Goal: Information Seeking & Learning: Learn about a topic

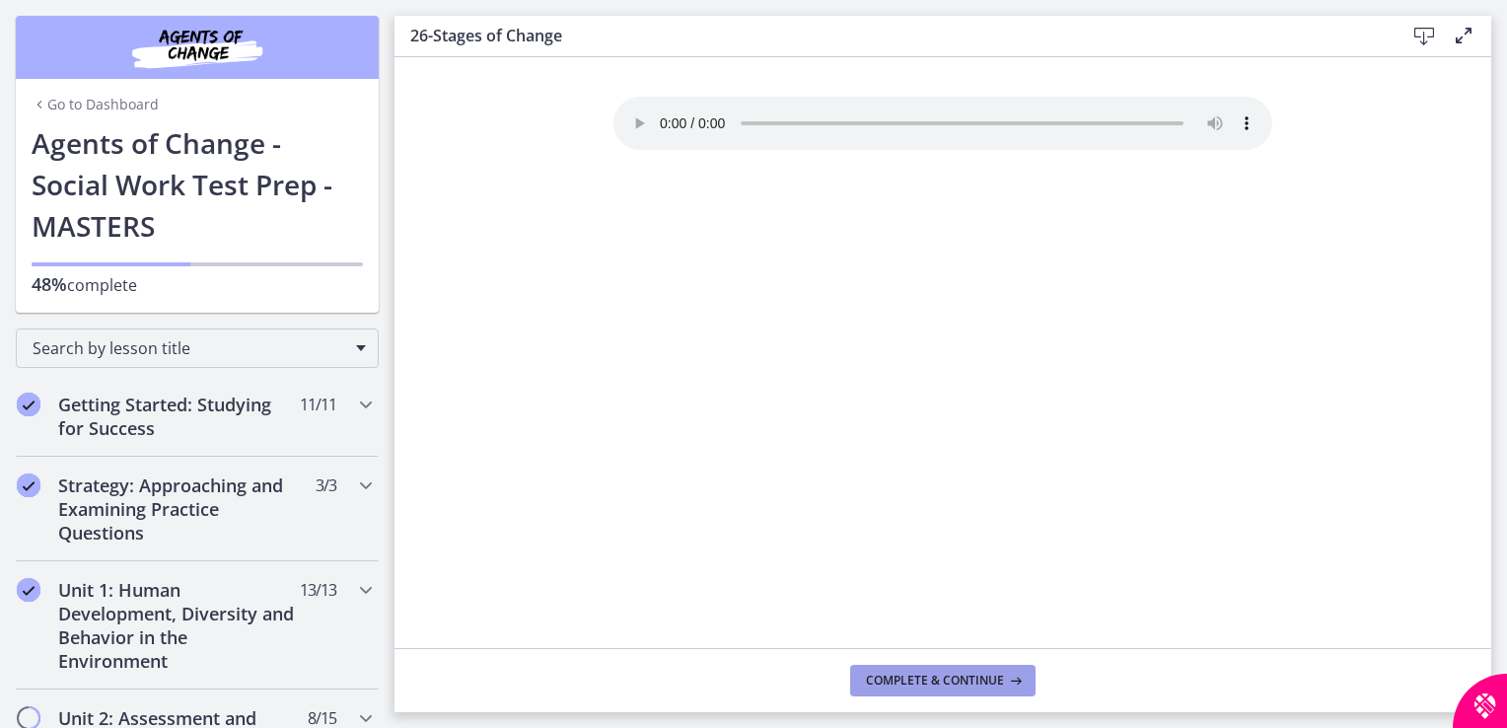
click at [992, 685] on span "Complete & continue" at bounding box center [935, 681] width 138 height 16
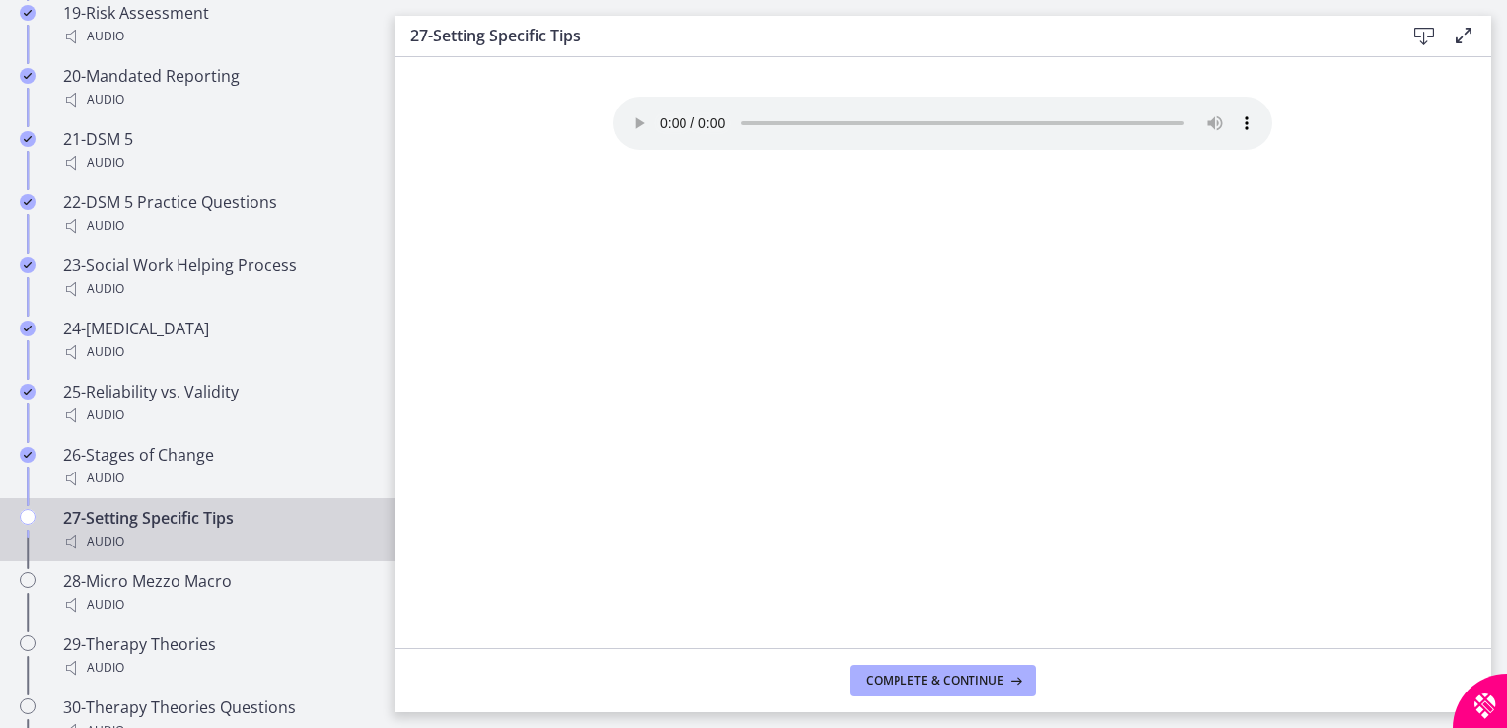
scroll to position [2493, 0]
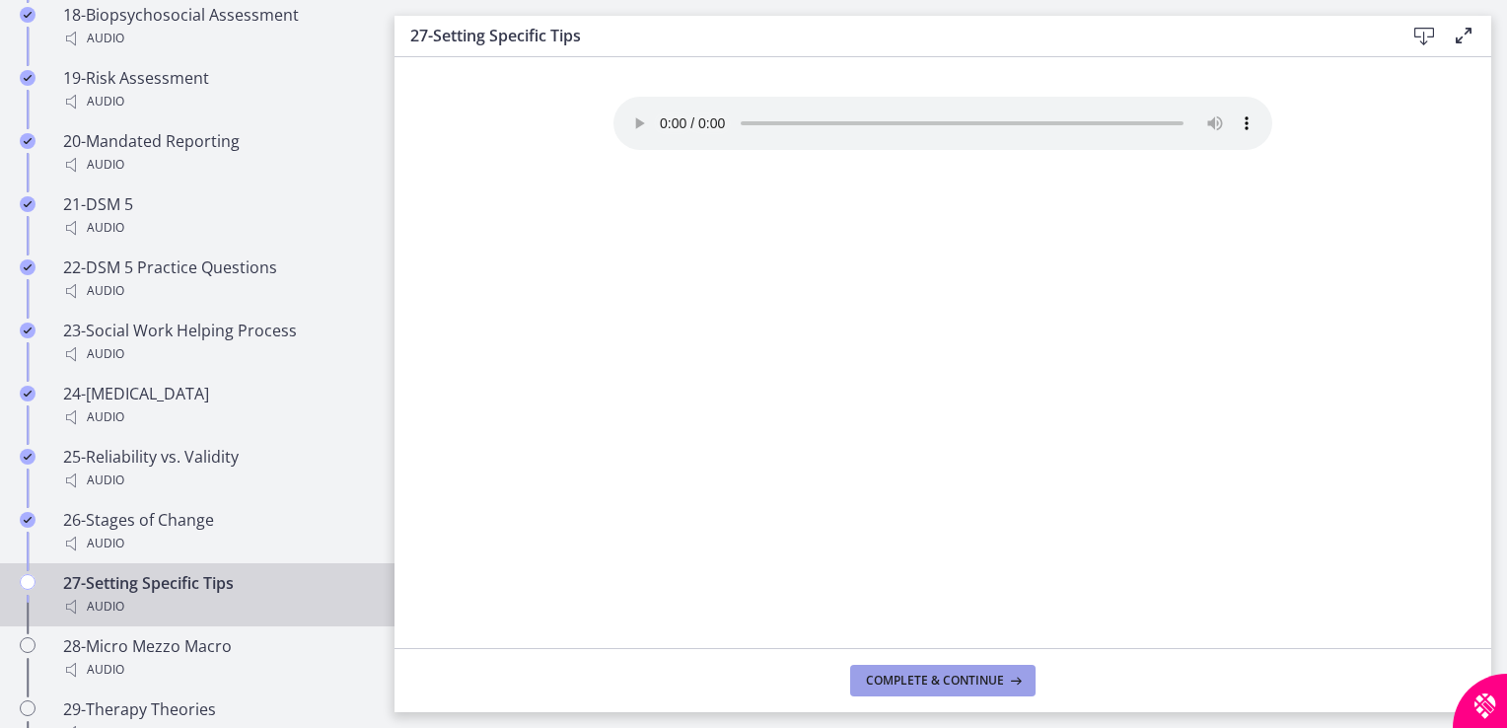
click at [984, 679] on span "Complete & continue" at bounding box center [935, 681] width 138 height 16
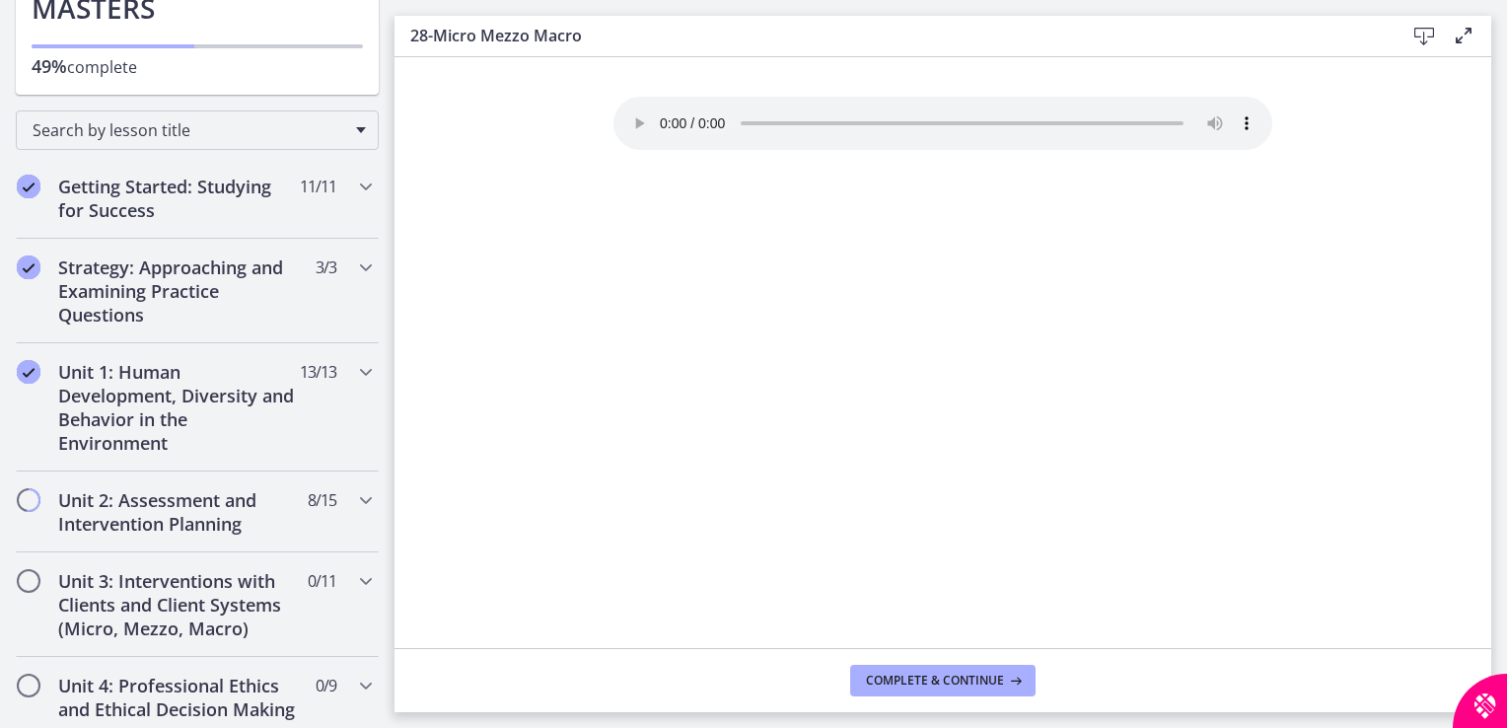
scroll to position [234, 0]
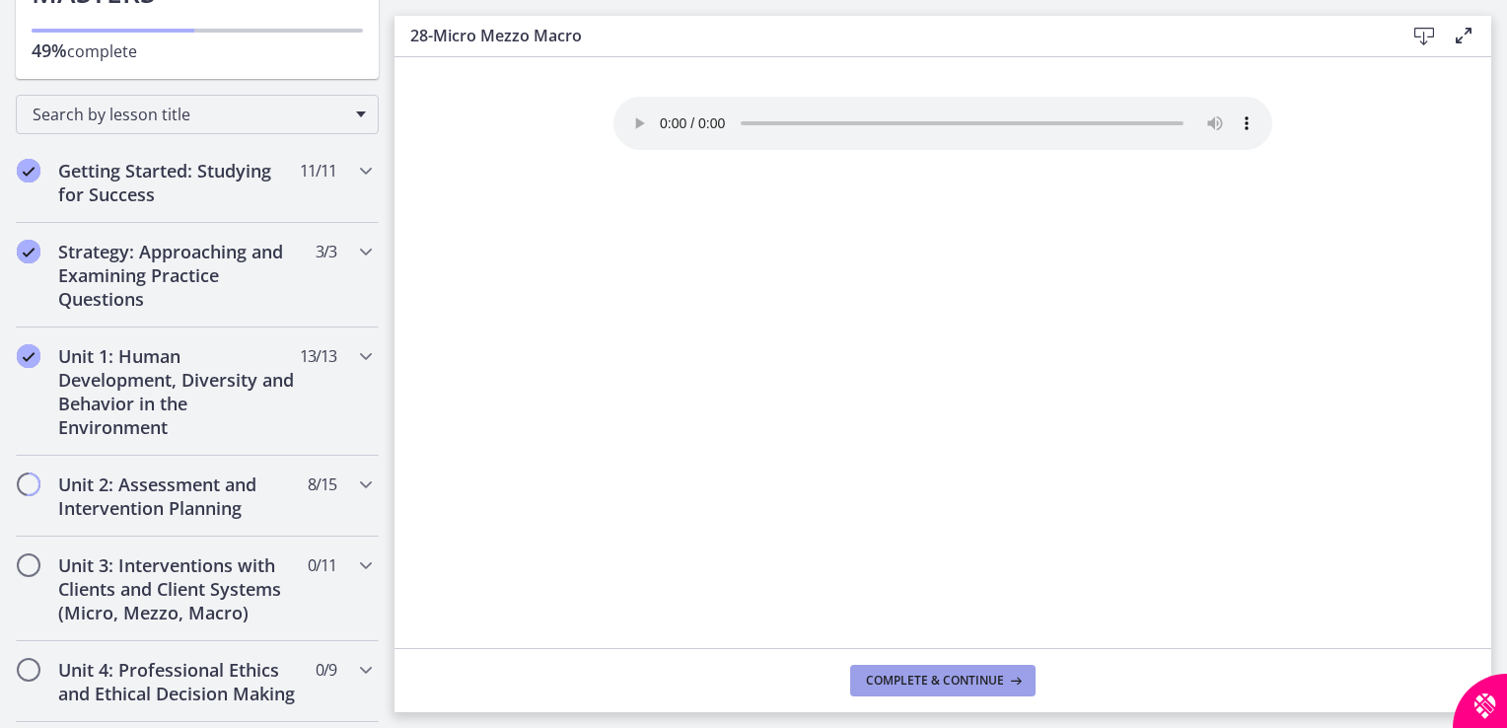
click at [912, 692] on button "Complete & continue" at bounding box center [942, 681] width 185 height 32
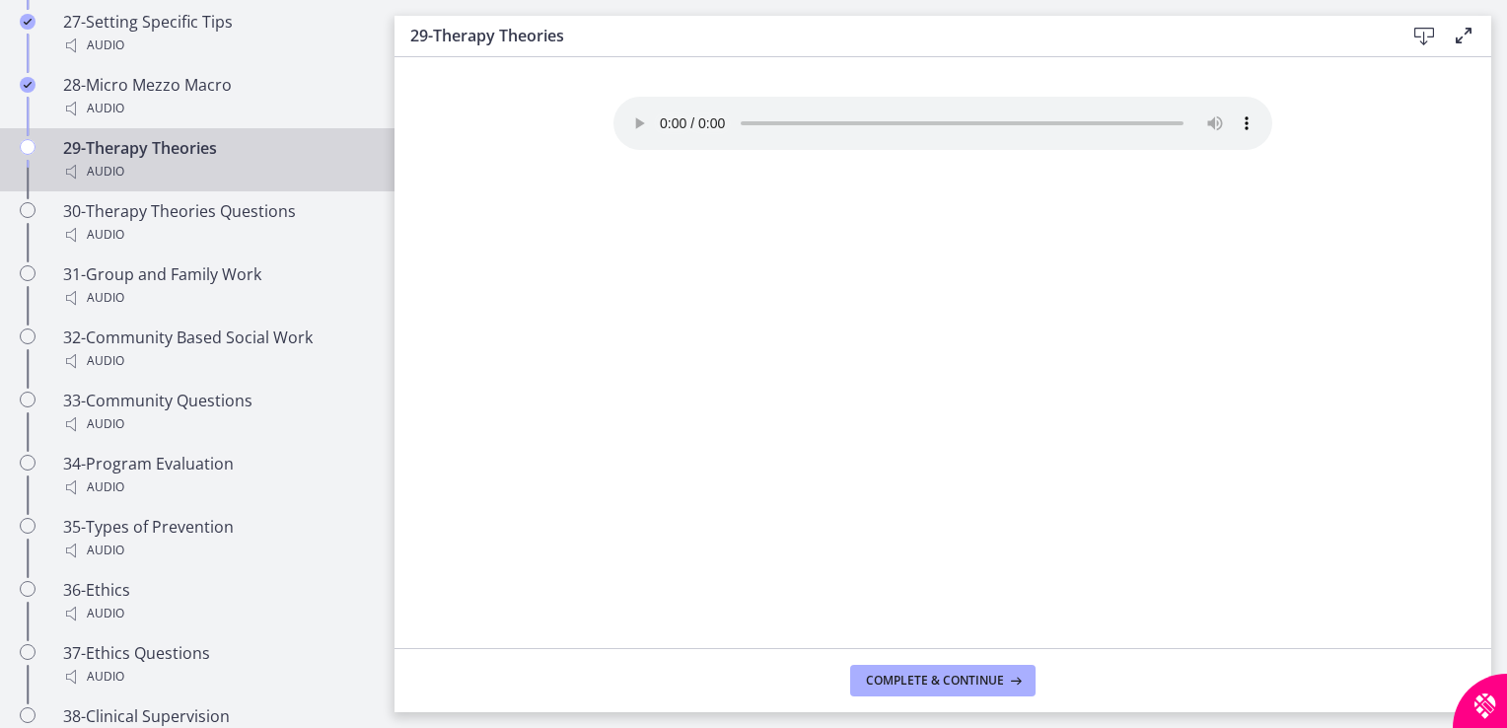
scroll to position [2946, 0]
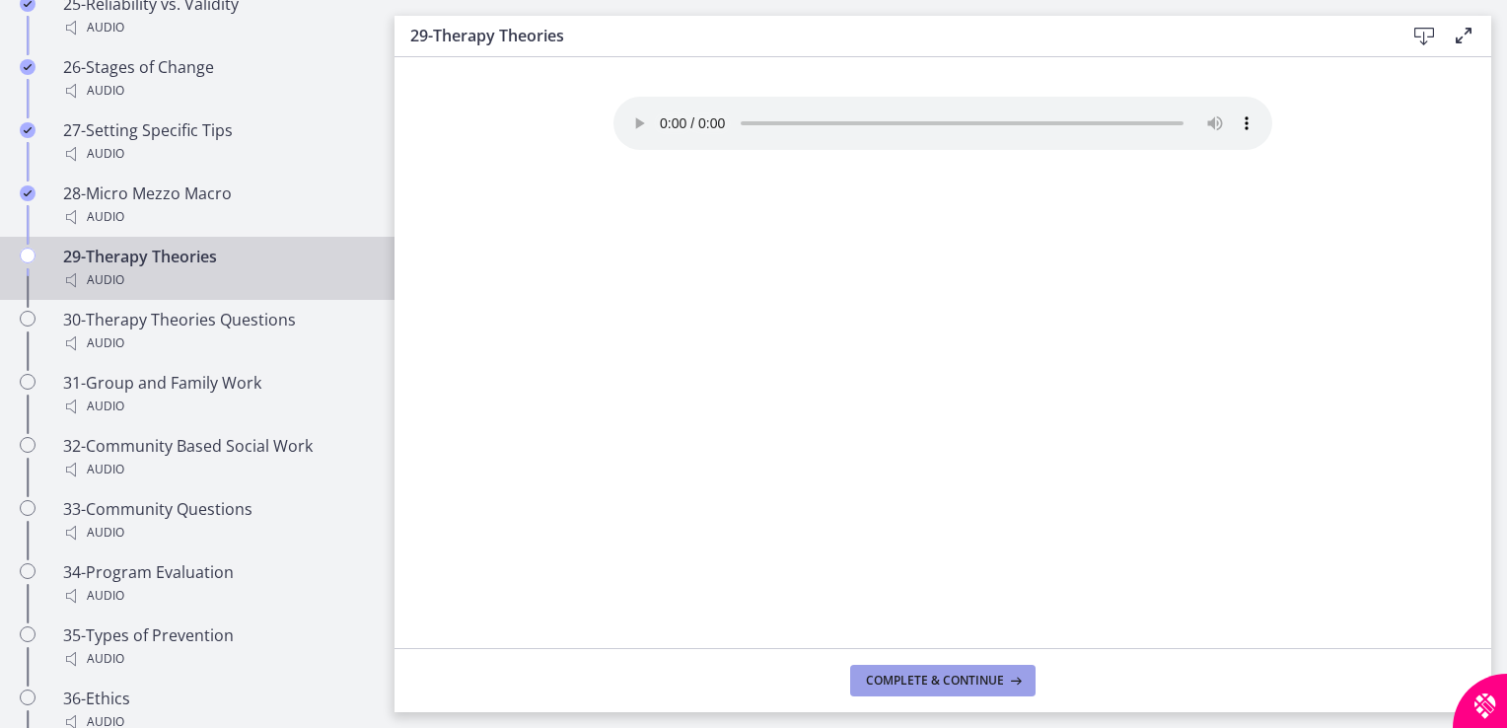
click at [913, 689] on button "Complete & continue" at bounding box center [942, 681] width 185 height 32
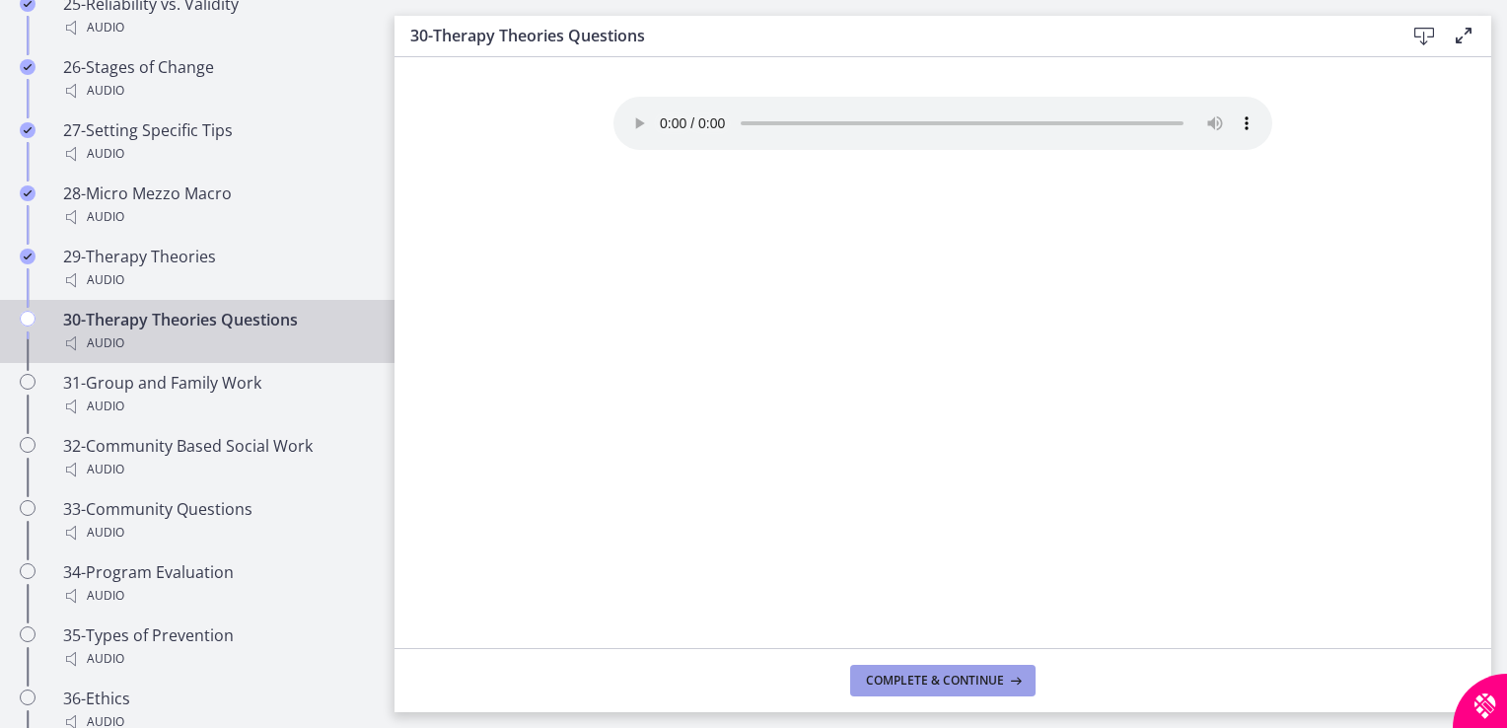
click at [944, 676] on span "Complete & continue" at bounding box center [935, 681] width 138 height 16
